Goal: Information Seeking & Learning: Learn about a topic

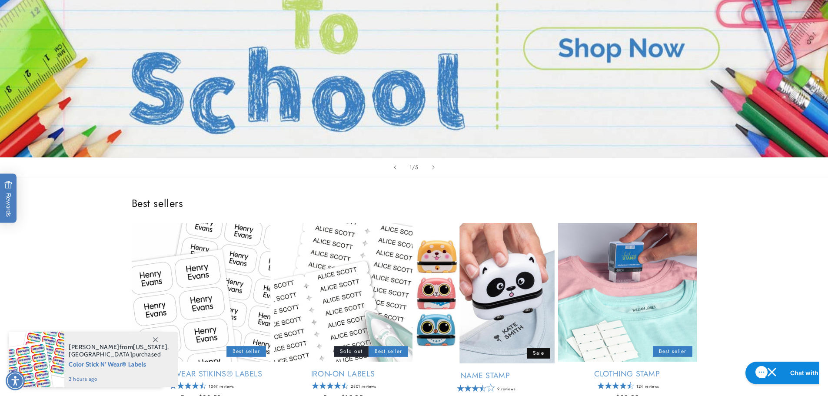
scroll to position [304, 0]
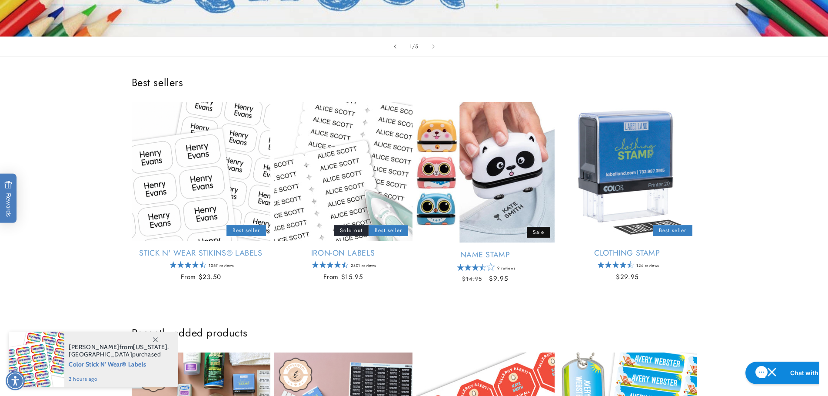
drag, startPoint x: 31, startPoint y: 12, endPoint x: 738, endPoint y: 222, distance: 737.2
click at [740, 220] on div "Best sellers Stick N' Wear Stikins® Labels Empty heading Best seller Stick N' W…" at bounding box center [414, 181] width 828 height 250
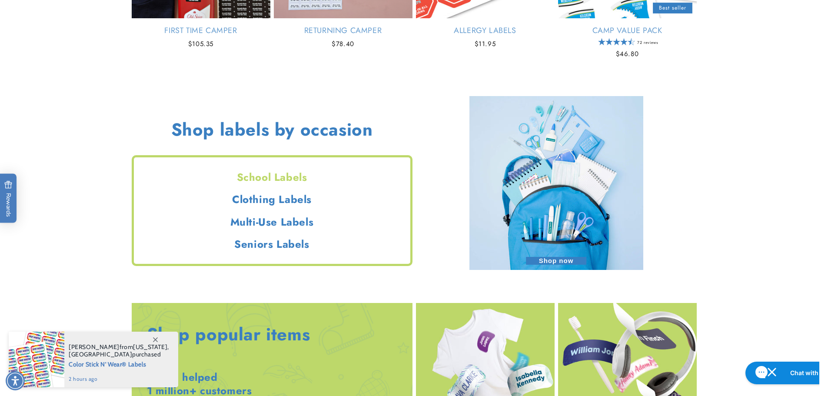
scroll to position [780, 0]
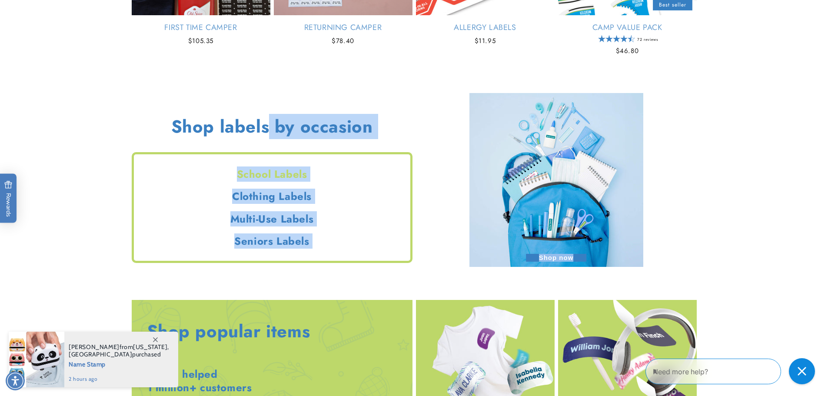
drag, startPoint x: 143, startPoint y: 120, endPoint x: 454, endPoint y: 219, distance: 326.0
click at [454, 219] on div "Shop labels by occasion School Labels Clothing Labels Multi-Use Labels Seniors …" at bounding box center [414, 182] width 565 height 174
click at [455, 218] on div "Shop now" at bounding box center [556, 182] width 281 height 174
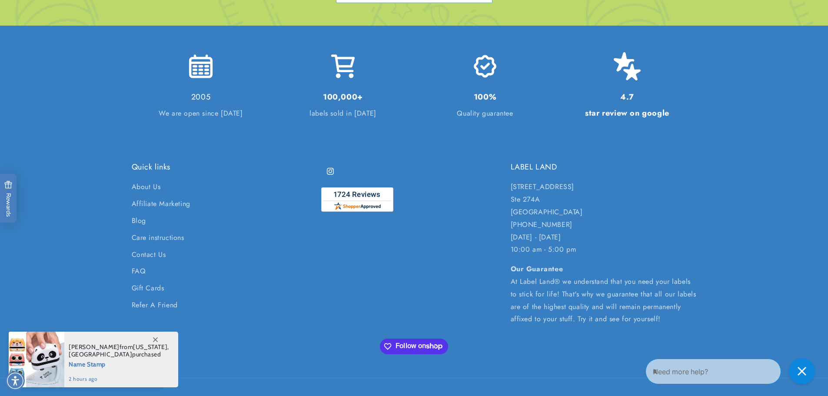
scroll to position [2084, 0]
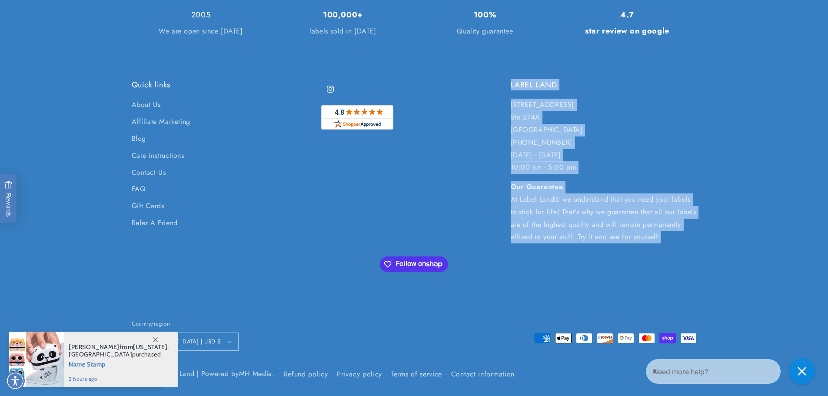
drag, startPoint x: 475, startPoint y: 256, endPoint x: 520, endPoint y: 279, distance: 50.7
click at [516, 292] on div "Quick links About Us Affiliate Marketing Blog Care instructions Contact Us FAQ …" at bounding box center [414, 187] width 608 height 215
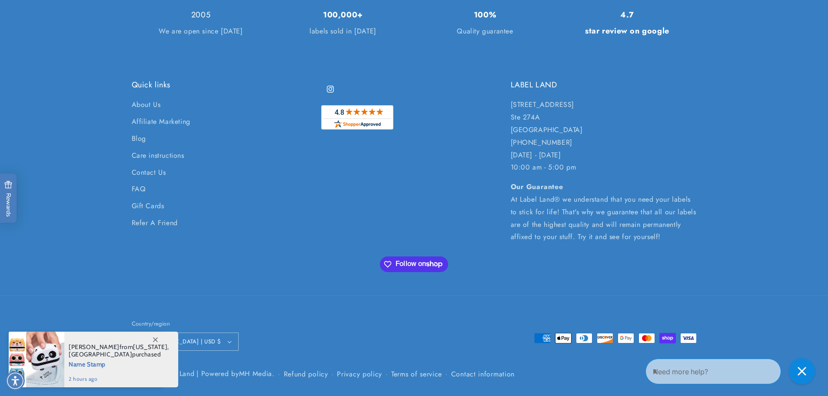
click at [537, 245] on div "Quick links About Us Affiliate Marketing Blog Care instructions Contact Us FAQ …" at bounding box center [414, 187] width 608 height 215
click at [569, 209] on p "Our Guarantee At Label Land® we understand that you need your labels to stick f…" at bounding box center [603, 212] width 186 height 63
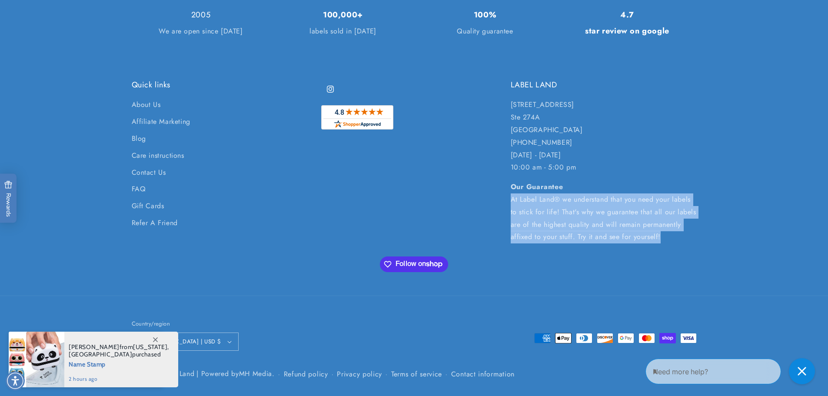
click at [569, 209] on p "Our Guarantee At Label Land® we understand that you need your labels to stick f…" at bounding box center [603, 212] width 186 height 63
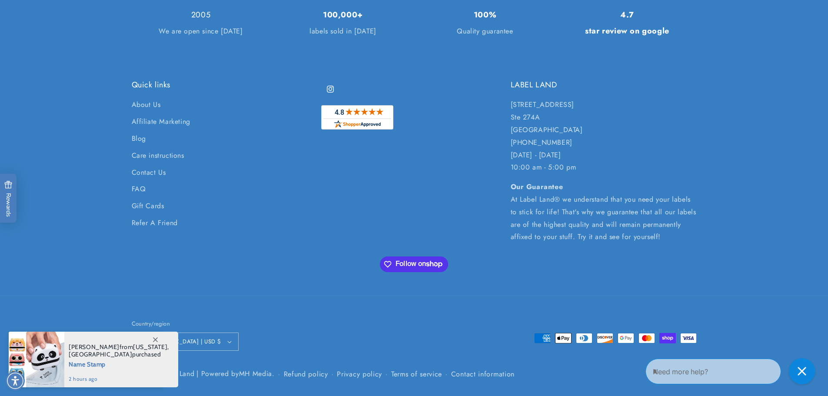
click at [450, 217] on div "Instagram" at bounding box center [414, 161] width 186 height 163
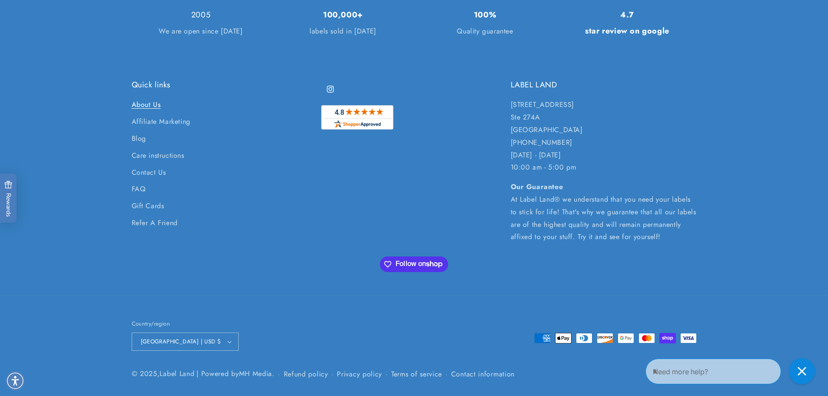
click at [136, 103] on link "About Us" at bounding box center [146, 106] width 29 height 15
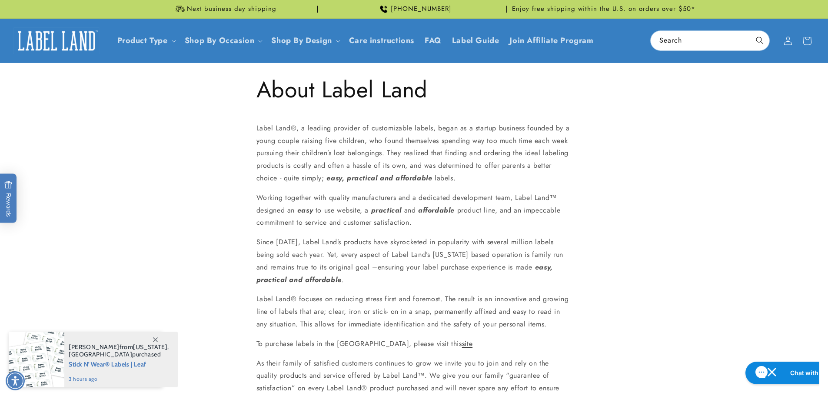
click at [404, 103] on h1 "About Label Land" at bounding box center [413, 90] width 315 height 30
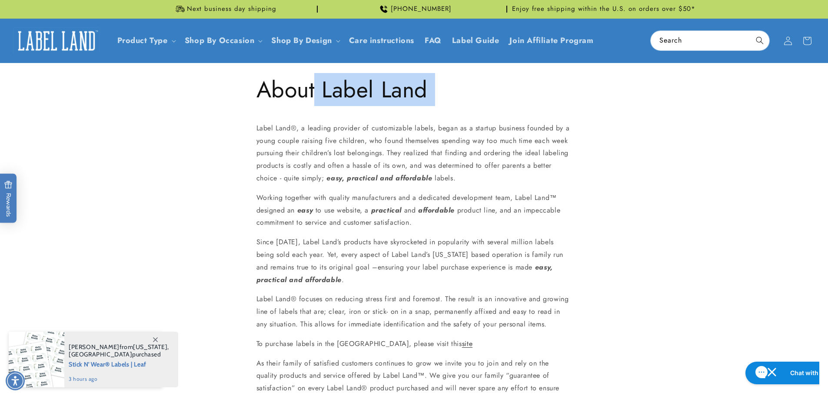
click at [404, 103] on h1 "About Label Land" at bounding box center [413, 90] width 315 height 30
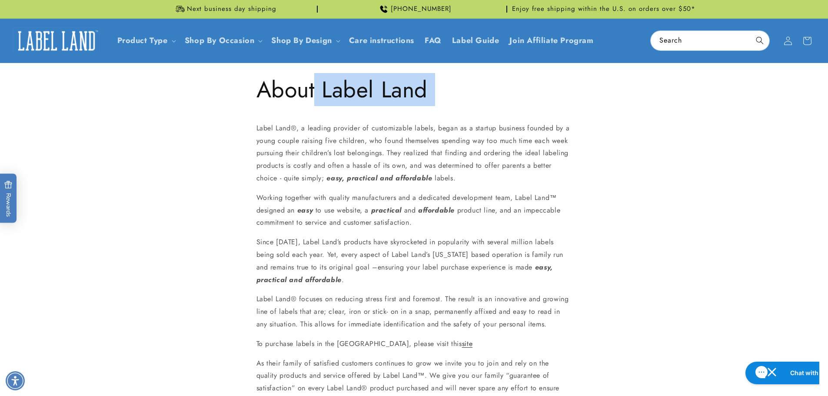
click at [324, 95] on h1 "About Label Land" at bounding box center [413, 90] width 315 height 30
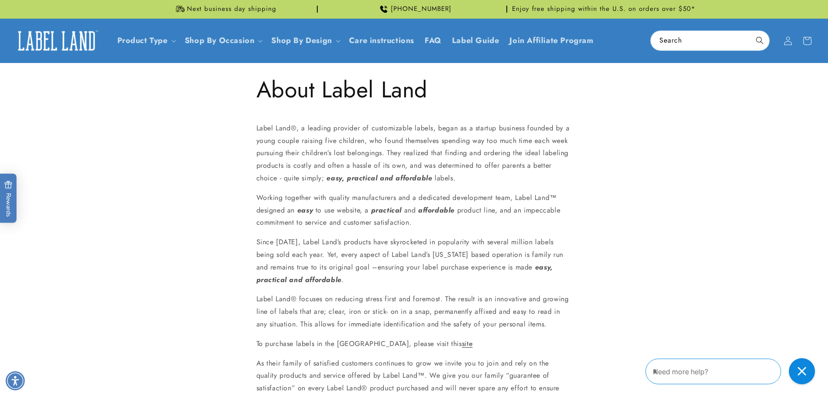
click at [346, 98] on h1 "About Label Land" at bounding box center [413, 90] width 315 height 30
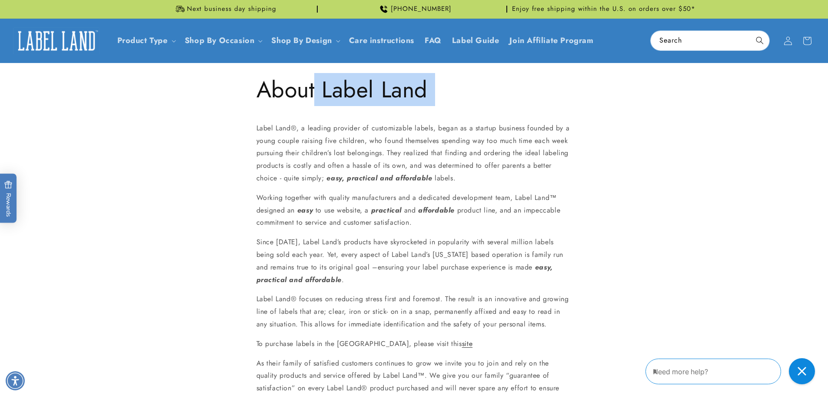
click at [347, 98] on h1 "About Label Land" at bounding box center [413, 90] width 315 height 30
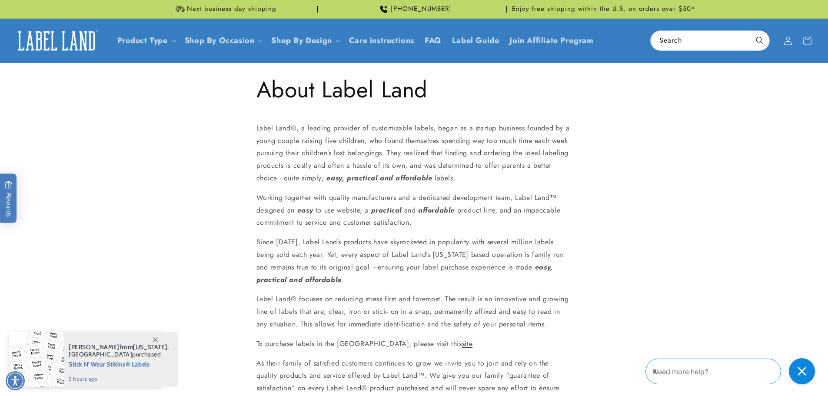
click at [377, 158] on p "Label Land ® , a leading provider of customizable labels, began as a startup bu…" at bounding box center [413, 153] width 315 height 63
click at [381, 158] on p "Label Land ® , a leading provider of customizable labels, began as a startup bu…" at bounding box center [413, 153] width 315 height 63
click at [382, 158] on p "Label Land ® , a leading provider of customizable labels, began as a startup bu…" at bounding box center [413, 153] width 315 height 63
click at [386, 152] on p "Label Land ® , a leading provider of customizable labels, began as a startup bu…" at bounding box center [413, 153] width 315 height 63
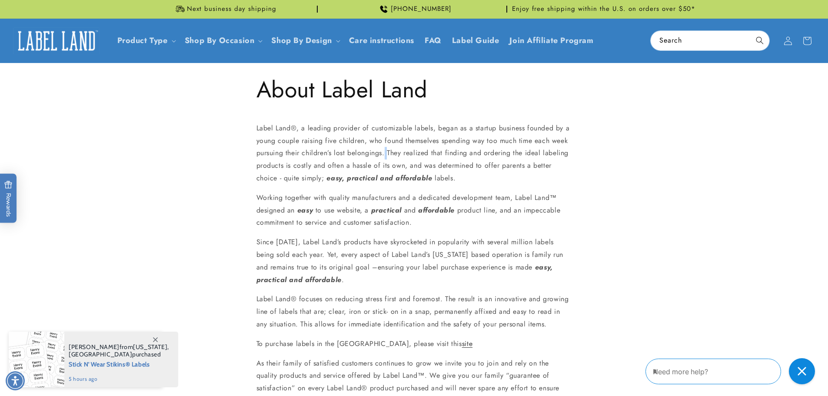
click at [386, 152] on p "Label Land ® , a leading provider of customizable labels, began as a startup bu…" at bounding box center [413, 153] width 315 height 63
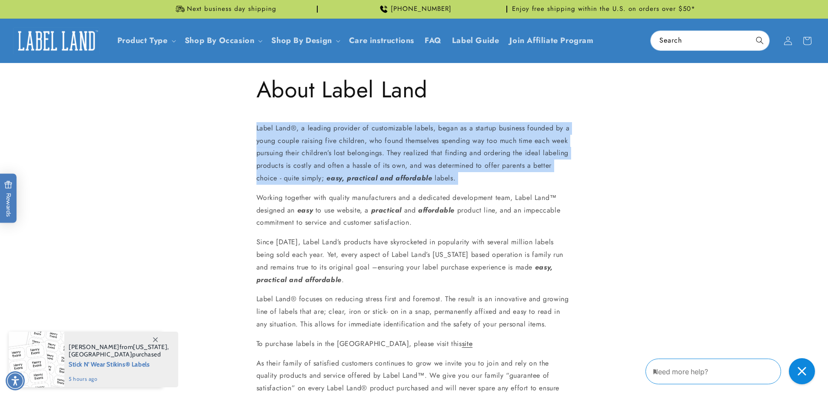
click at [386, 152] on p "Label Land ® , a leading provider of customizable labels, began as a startup bu…" at bounding box center [413, 153] width 315 height 63
click at [454, 170] on p "Label Land ® , a leading provider of customizable labels, began as a startup bu…" at bounding box center [413, 153] width 315 height 63
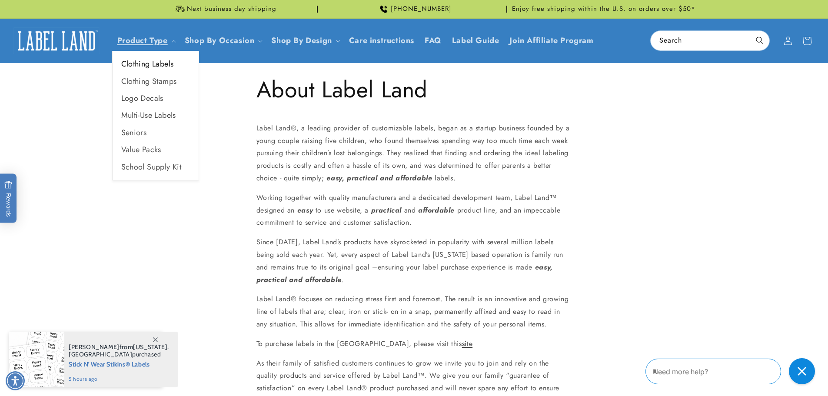
click at [150, 62] on link "Clothing Labels" at bounding box center [156, 64] width 86 height 17
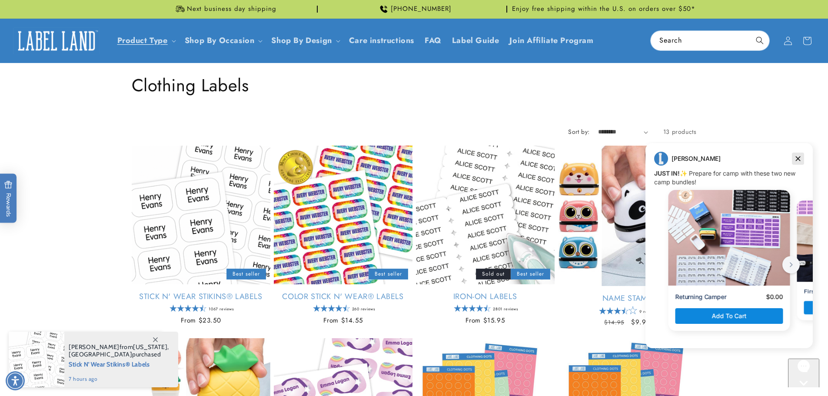
click at [800, 161] on icon "Dismiss campaign" at bounding box center [797, 158] width 9 height 10
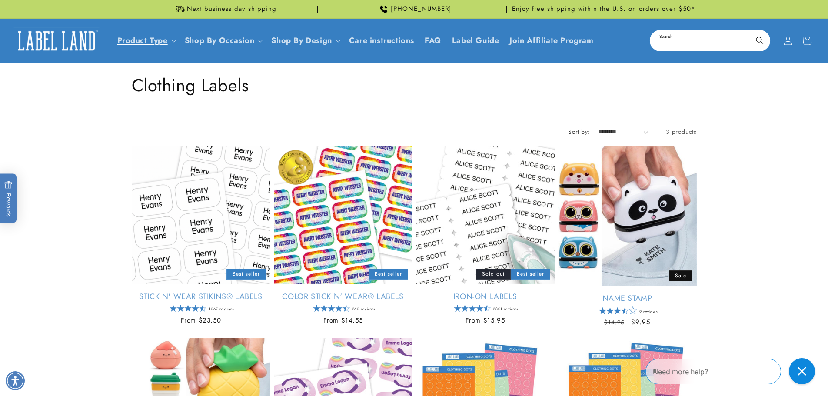
click at [680, 41] on input "Search" at bounding box center [709, 41] width 119 height 20
click at [585, 68] on div "Collection: Clothing Labels" at bounding box center [414, 85] width 565 height 44
